Goal: Information Seeking & Learning: Learn about a topic

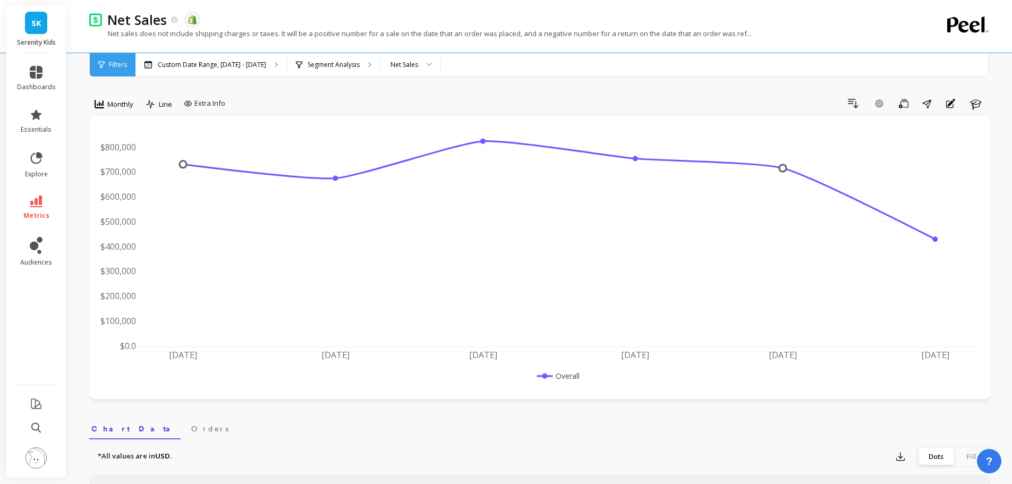
click at [36, 23] on span "SK" at bounding box center [36, 23] width 10 height 12
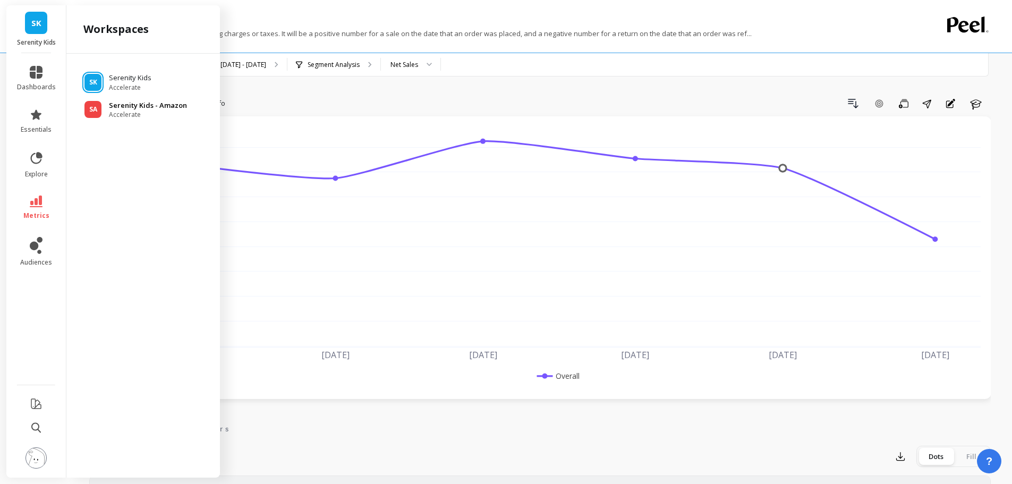
click at [110, 110] on span "Accelerate" at bounding box center [148, 114] width 78 height 8
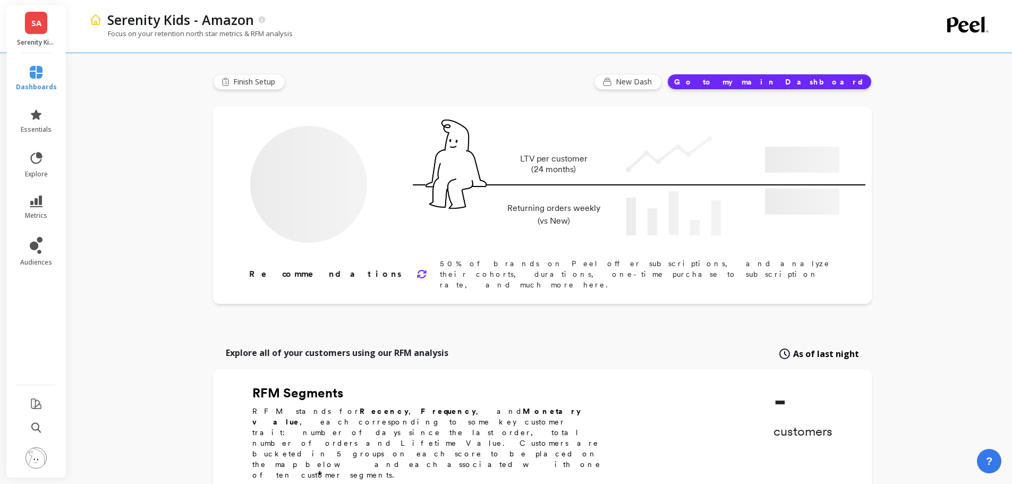
type input "Champions"
type input "20540"
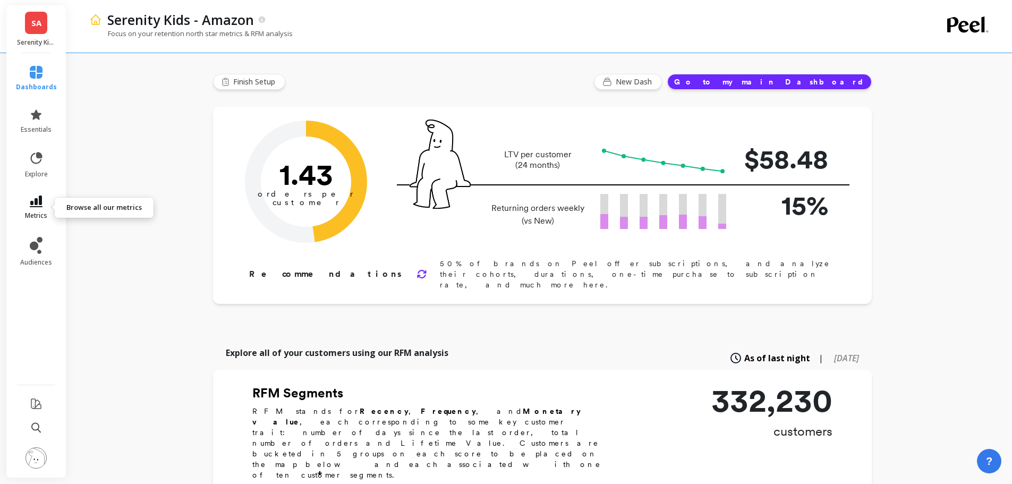
drag, startPoint x: 45, startPoint y: 201, endPoint x: 54, endPoint y: 202, distance: 9.6
click at [45, 202] on link "metrics" at bounding box center [36, 207] width 41 height 24
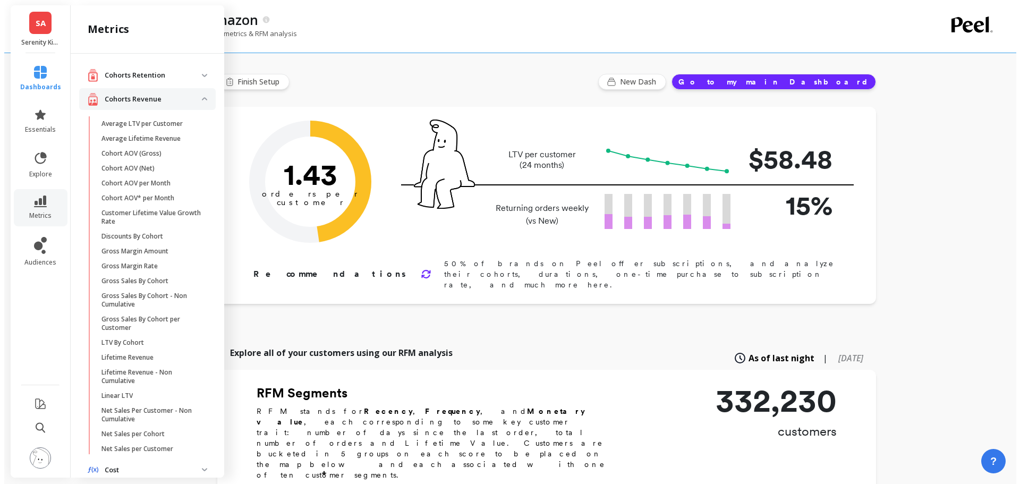
scroll to position [420, 0]
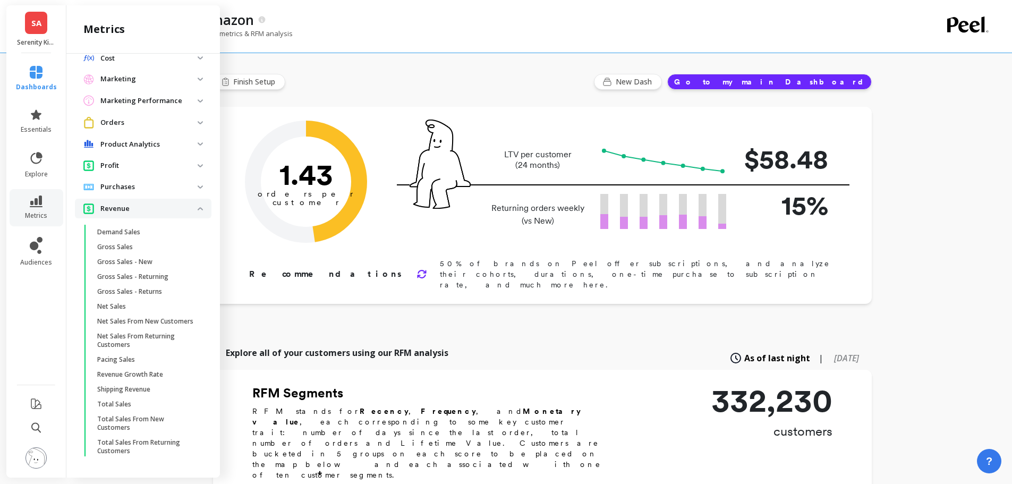
click at [124, 243] on p "Gross Sales" at bounding box center [115, 247] width 36 height 8
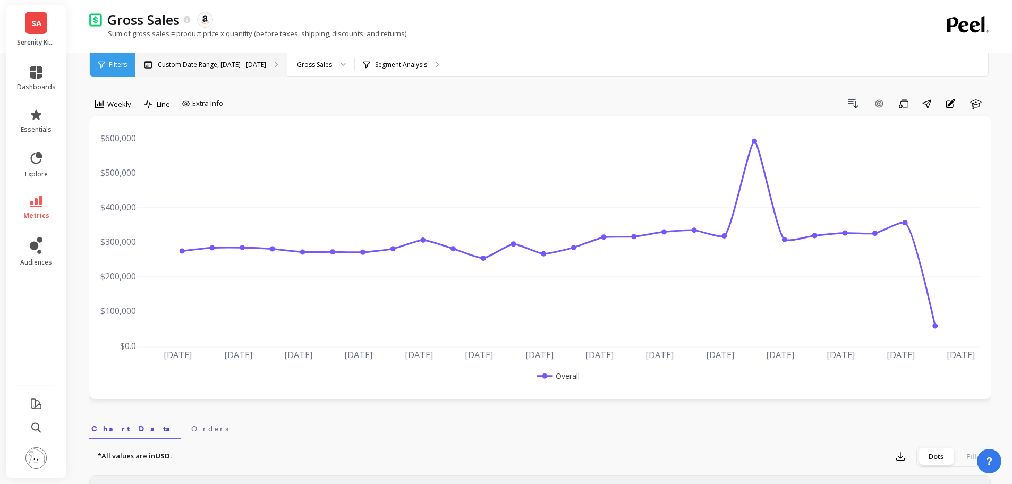
click at [247, 67] on p "Custom Date Range, [DATE] - [DATE]" at bounding box center [212, 65] width 108 height 8
click at [125, 62] on span "Filters" at bounding box center [118, 65] width 18 height 8
click at [115, 103] on span "Weekly" at bounding box center [119, 104] width 24 height 10
click at [123, 186] on div "Monthly" at bounding box center [128, 189] width 61 height 10
